Goal: Task Accomplishment & Management: Use online tool/utility

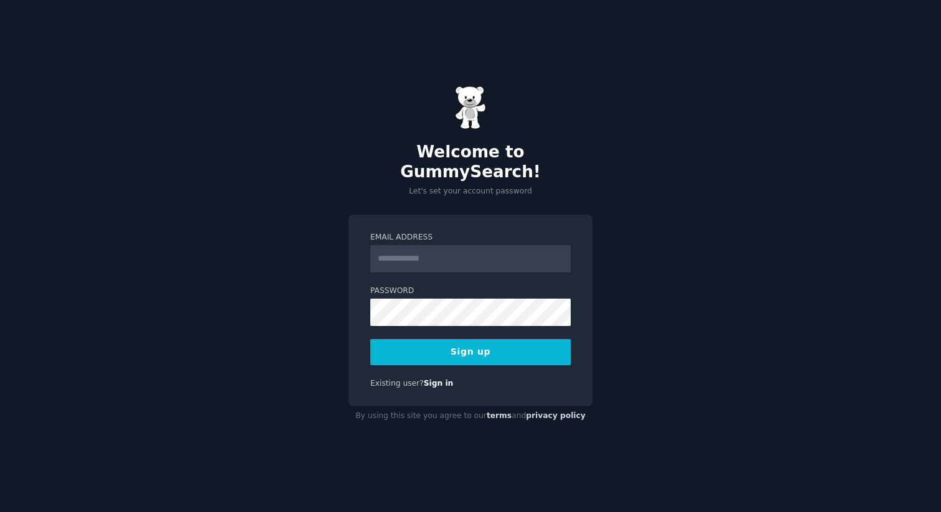
click at [406, 245] on input "Email Address" at bounding box center [470, 258] width 200 height 27
type input "**********"
click at [498, 344] on button "Sign up" at bounding box center [470, 352] width 200 height 26
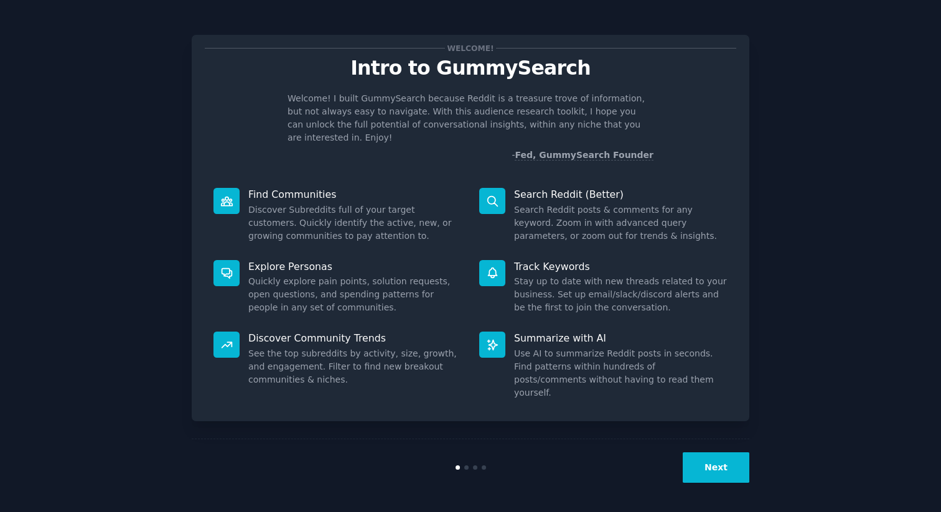
click at [712, 472] on button "Next" at bounding box center [716, 467] width 67 height 30
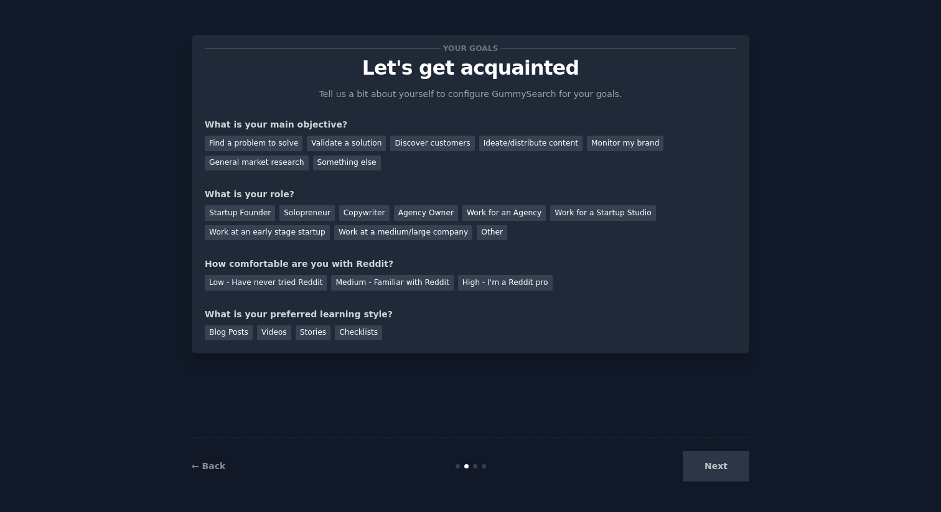
click at [712, 472] on div "Next" at bounding box center [656, 466] width 186 height 30
click at [423, 139] on div "Discover customers" at bounding box center [432, 144] width 84 height 16
click at [360, 207] on div "Copywriter" at bounding box center [364, 213] width 50 height 16
click at [299, 131] on div "Find a problem to solve Validate a solution Discover customers Ideate/distribut…" at bounding box center [470, 150] width 531 height 39
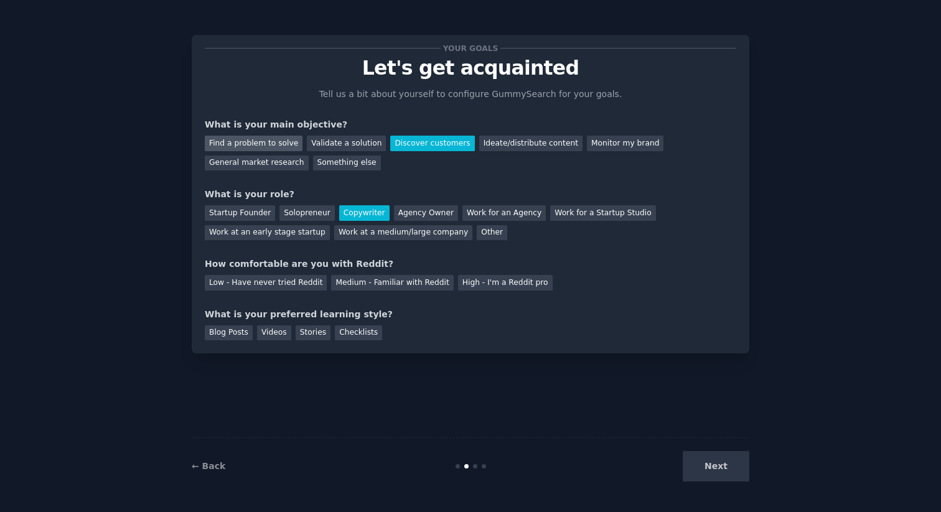
click at [262, 138] on div "Find a problem to solve" at bounding box center [254, 144] width 98 height 16
click at [361, 222] on div "Startup Founder Solopreneur Copywriter Agency Owner Work for an Agency Work for…" at bounding box center [470, 220] width 531 height 39
click at [243, 211] on div "Startup Founder" at bounding box center [240, 213] width 70 height 16
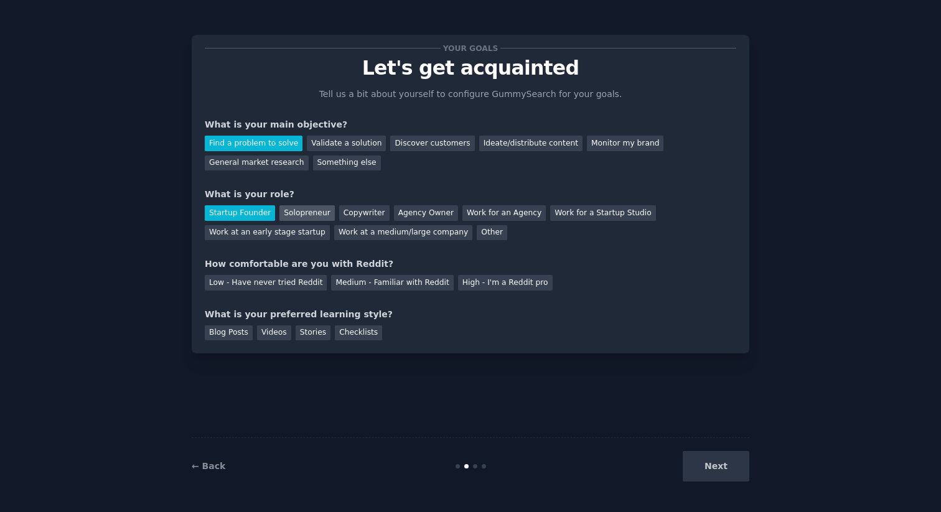
click at [297, 213] on div "Solopreneur" at bounding box center [306, 213] width 55 height 16
click at [299, 286] on div "Low - Have never tried Reddit" at bounding box center [266, 283] width 122 height 16
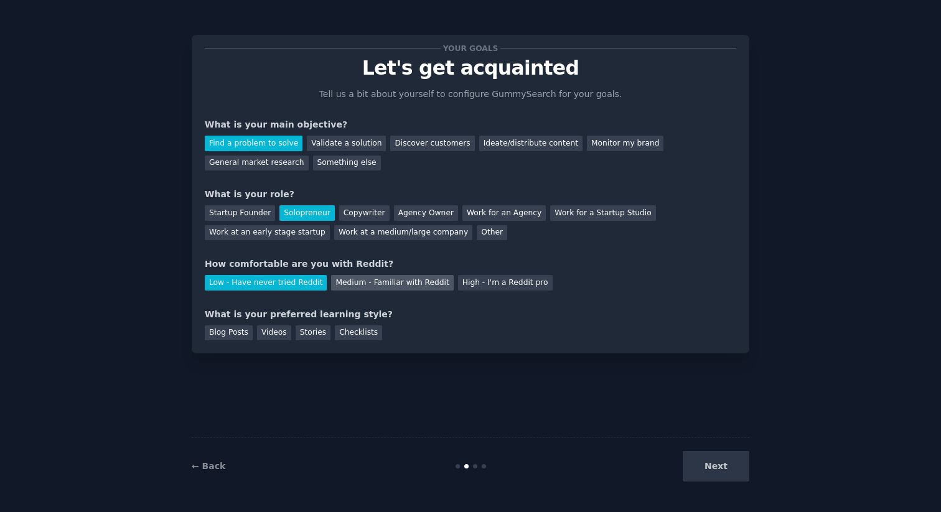
click at [351, 284] on div "Medium - Familiar with Reddit" at bounding box center [392, 283] width 122 height 16
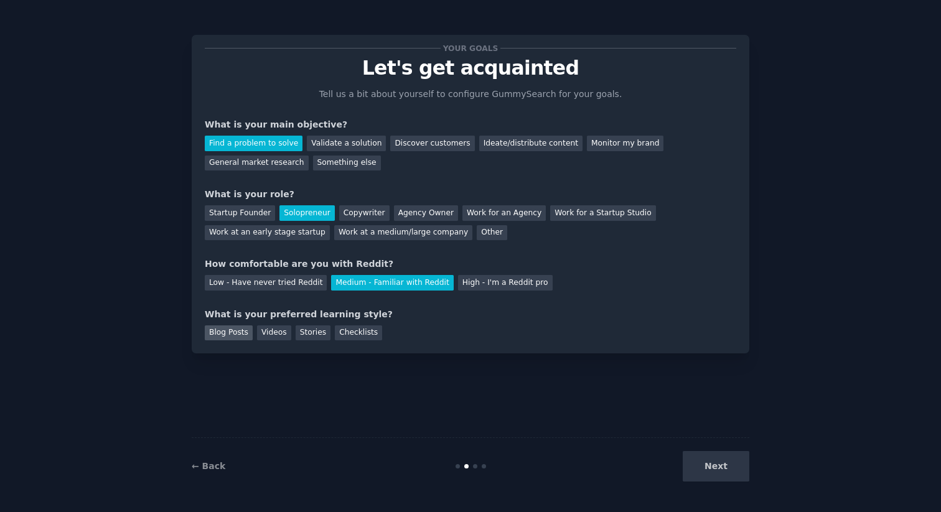
click at [233, 333] on div "Blog Posts" at bounding box center [229, 333] width 48 height 16
click at [702, 464] on button "Next" at bounding box center [716, 466] width 67 height 30
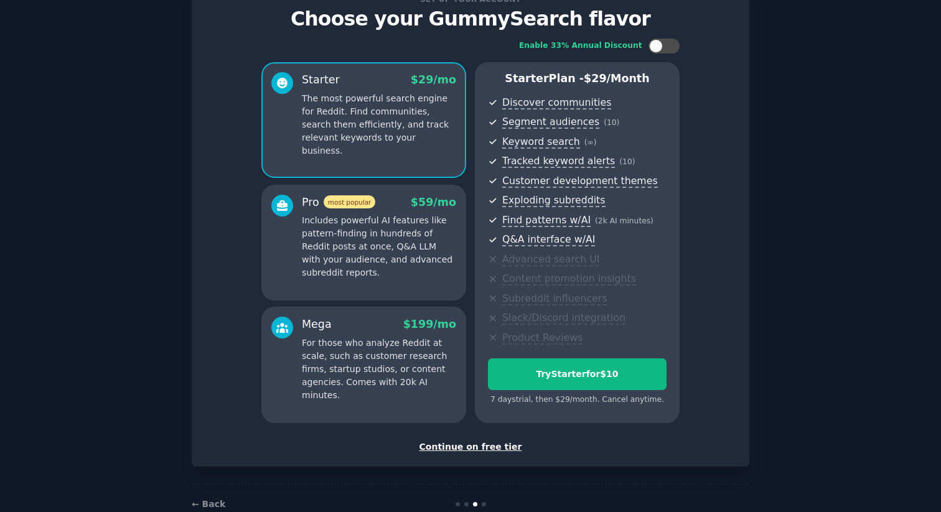
scroll to position [78, 0]
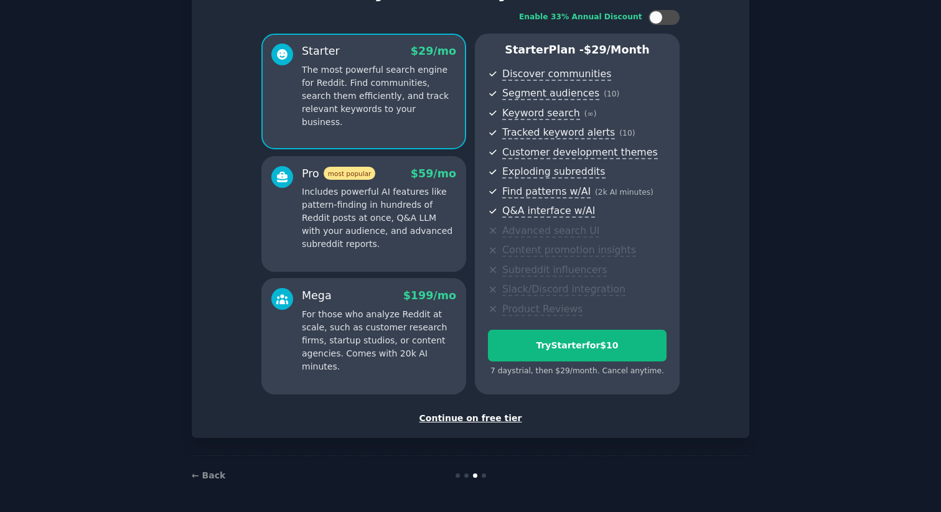
click at [505, 418] on div "Continue on free tier" at bounding box center [470, 418] width 531 height 13
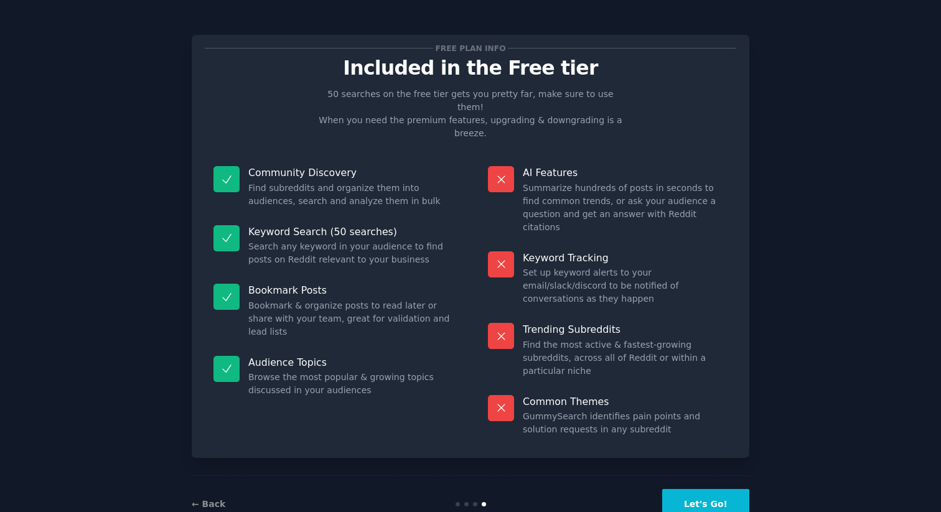
click at [702, 489] on button "Let's Go!" at bounding box center [705, 504] width 87 height 30
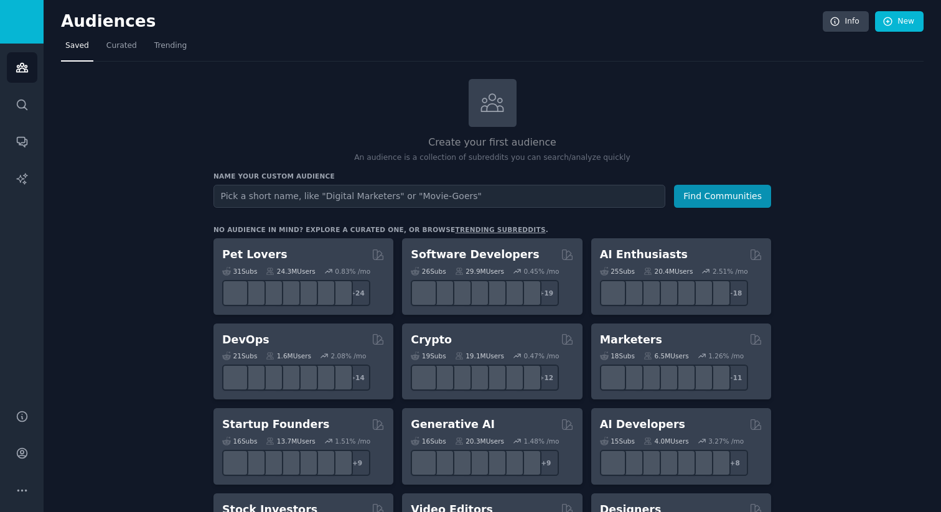
click at [379, 192] on input "text" at bounding box center [439, 196] width 452 height 23
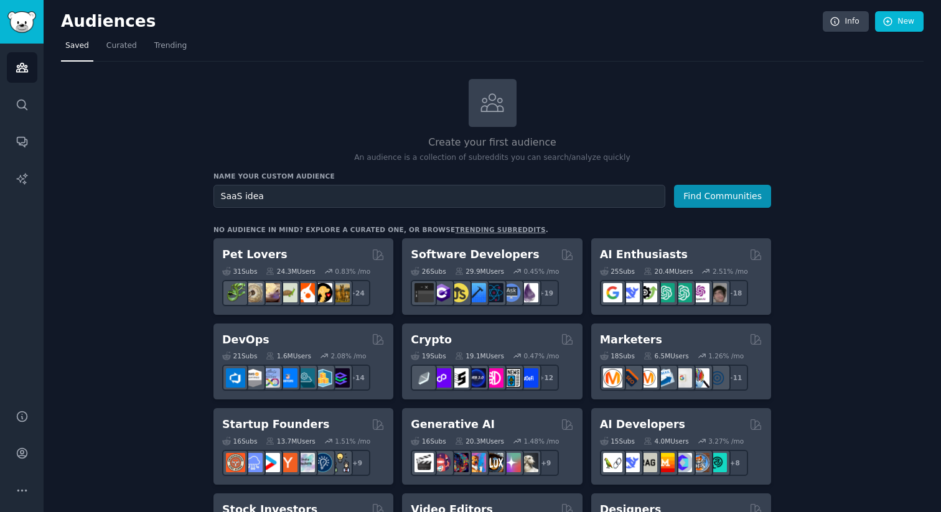
type input "SaaS idea"
click at [674, 185] on button "Find Communities" at bounding box center [722, 196] width 97 height 23
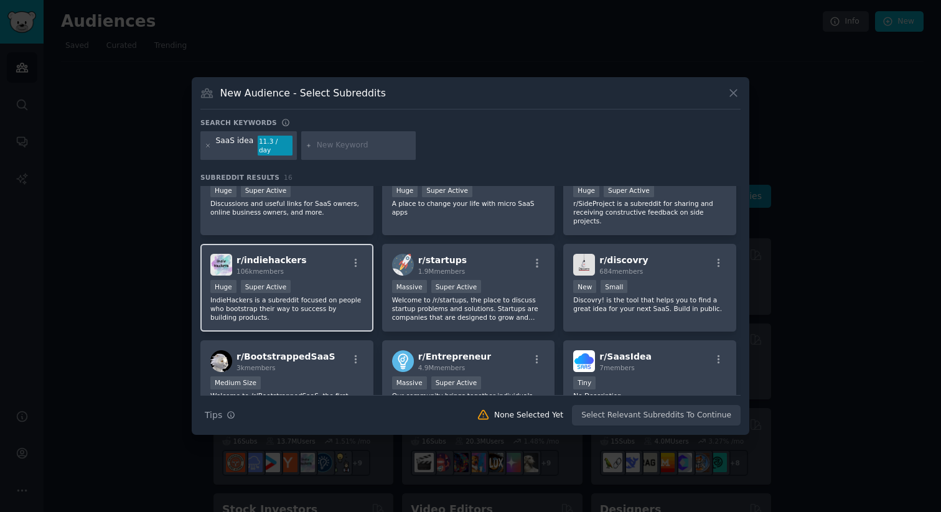
scroll to position [34, 0]
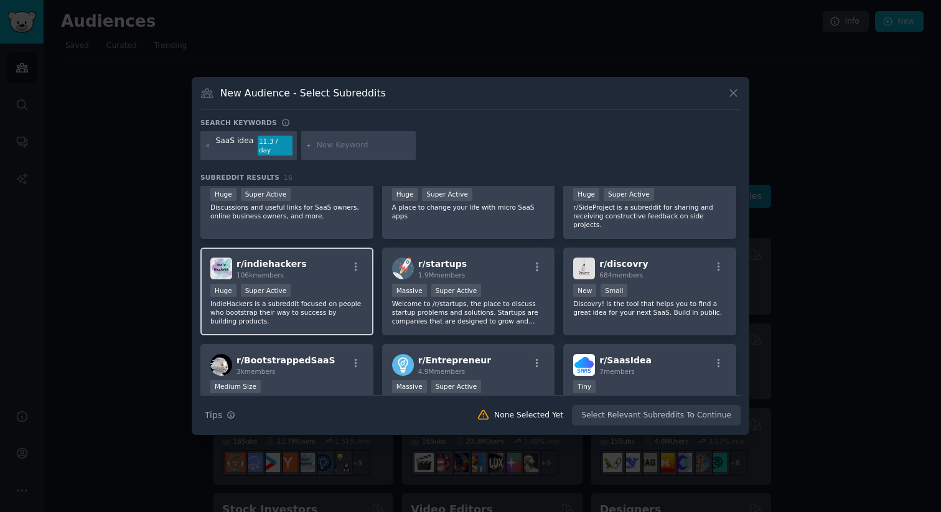
click at [278, 271] on span "106k members" at bounding box center [259, 274] width 47 height 7
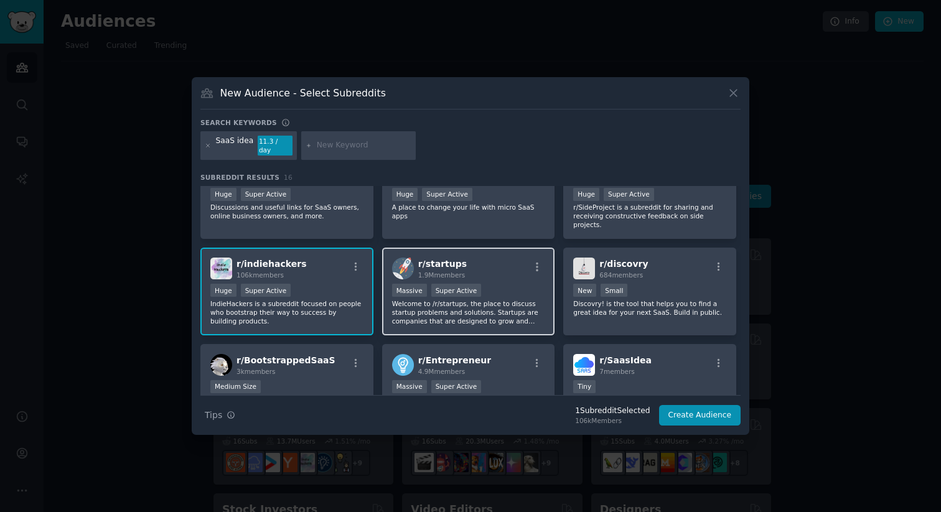
click at [433, 259] on span "r/ startups" at bounding box center [442, 264] width 49 height 10
click at [304, 262] on div "r/ indiehackers 106k members" at bounding box center [286, 269] width 153 height 22
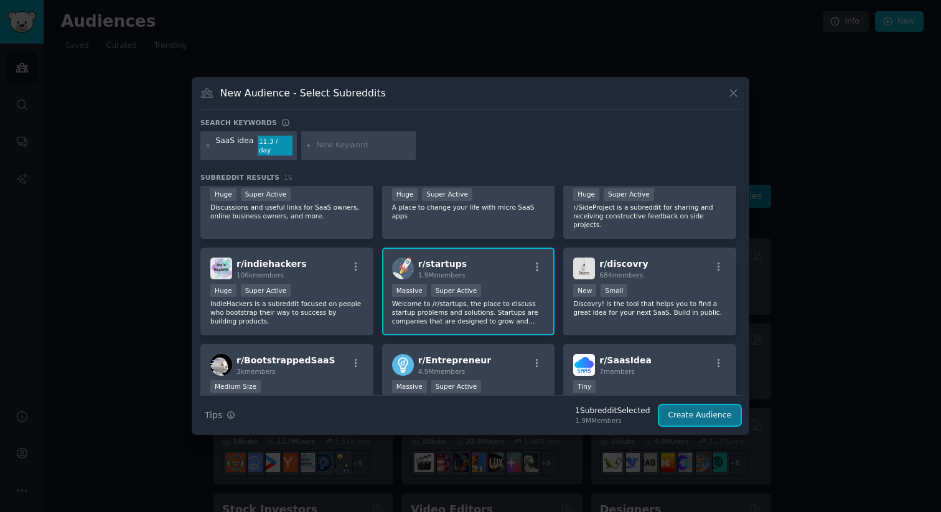
click at [702, 413] on button "Create Audience" at bounding box center [700, 415] width 82 height 21
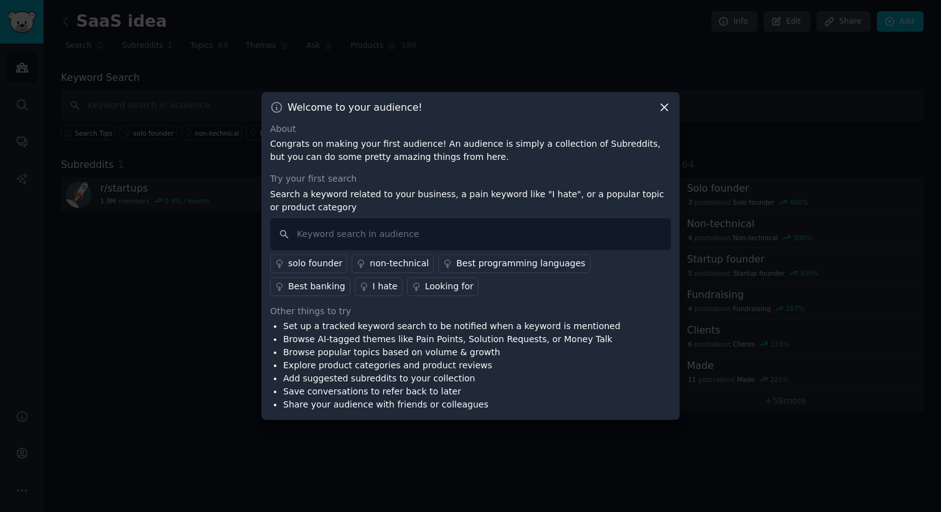
click at [664, 104] on icon at bounding box center [664, 107] width 13 height 13
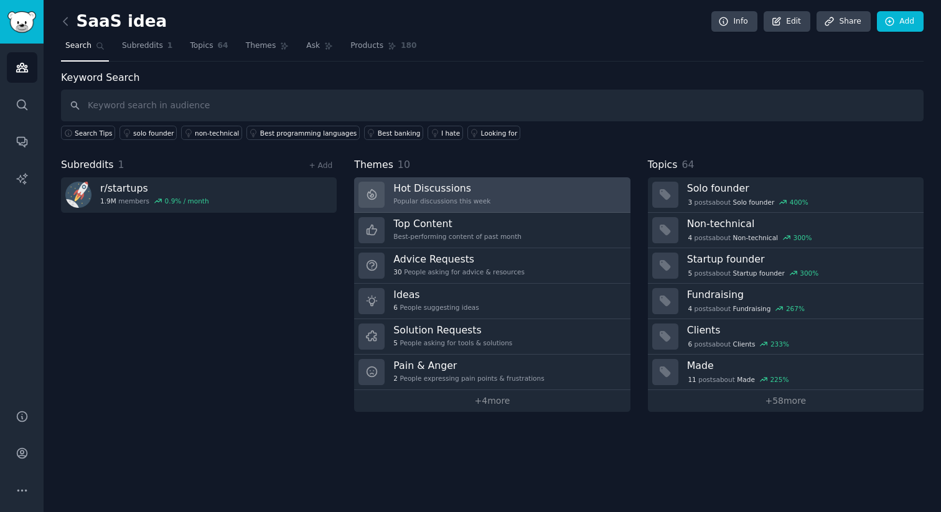
click at [541, 189] on link "Hot Discussions Popular discussions this week" at bounding box center [492, 194] width 276 height 35
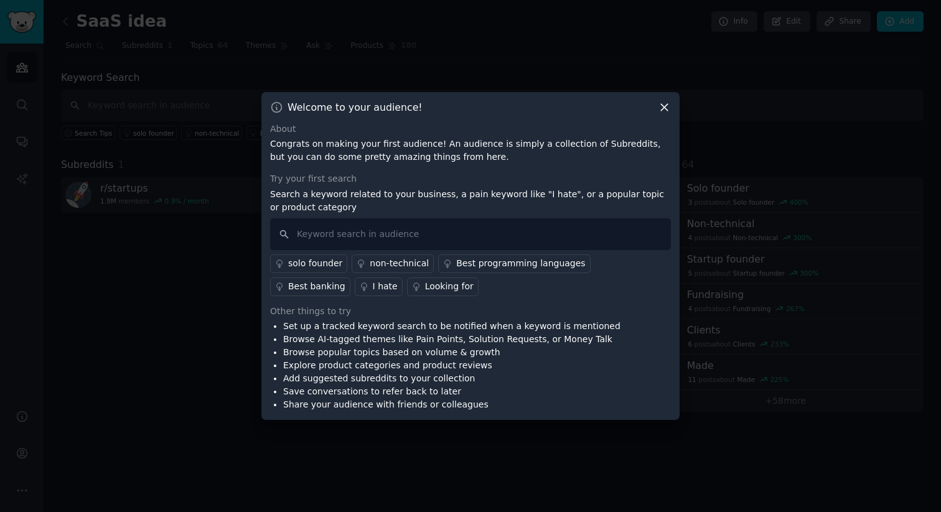
click at [663, 109] on icon at bounding box center [664, 107] width 13 height 13
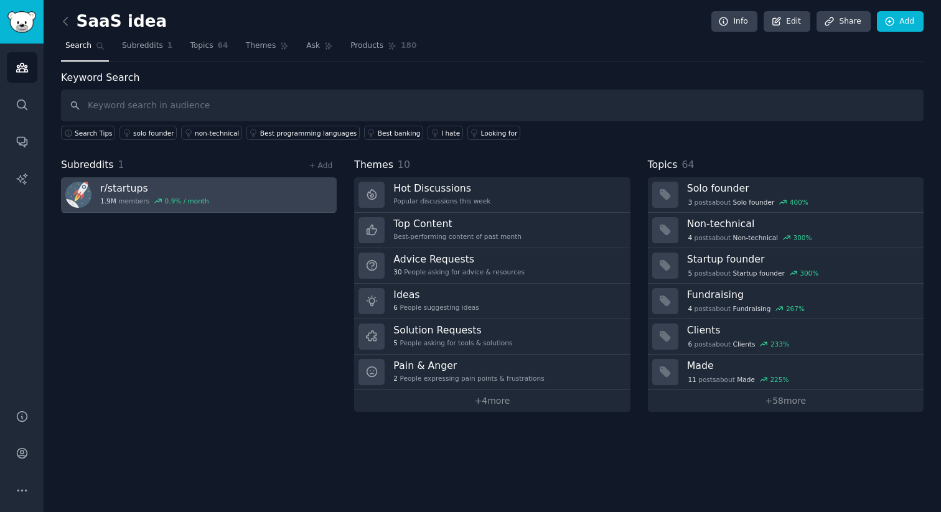
click at [185, 197] on div "0.9 % / month" at bounding box center [187, 201] width 44 height 9
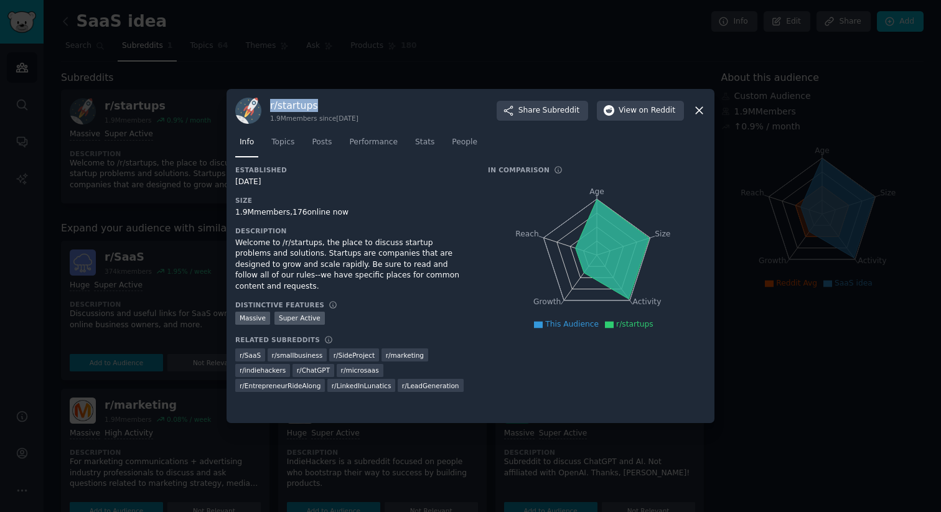
drag, startPoint x: 319, startPoint y: 107, endPoint x: 266, endPoint y: 106, distance: 52.9
click at [266, 106] on div "r/ startups 1.9M members since 01/25/2008 Share Subreddit View on Reddit" at bounding box center [470, 111] width 470 height 26
